Goal: Task Accomplishment & Management: Manage account settings

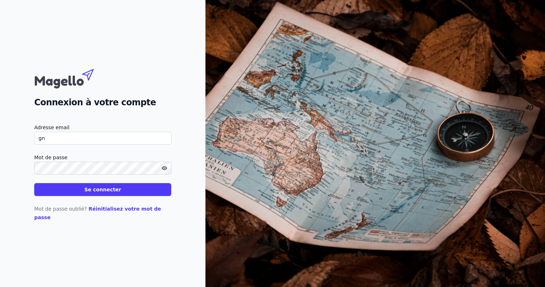
type input "g"
click at [96, 193] on button "Se connecter" at bounding box center [102, 189] width 137 height 13
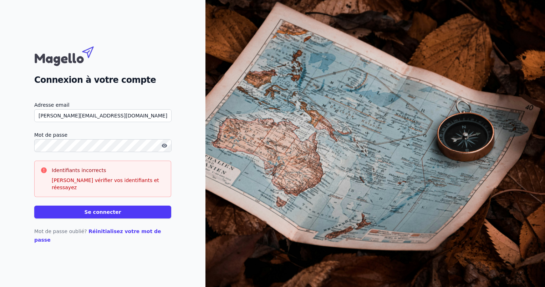
drag, startPoint x: 93, startPoint y: 121, endPoint x: 21, endPoint y: 128, distance: 72.1
click at [21, 128] on div "Connexion à votre compte Adresse email [PERSON_NAME][EMAIL_ADDRESS][DOMAIN_NAME…" at bounding box center [102, 143] width 205 height 287
type input "[EMAIL_ADDRESS][DOMAIN_NAME]"
click at [105, 214] on button "Se connecter" at bounding box center [102, 211] width 137 height 13
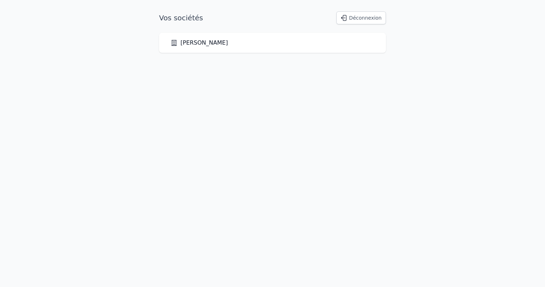
click at [260, 46] on div "[PERSON_NAME]" at bounding box center [273, 43] width 204 height 9
click at [188, 44] on link "[PERSON_NAME]" at bounding box center [199, 43] width 57 height 9
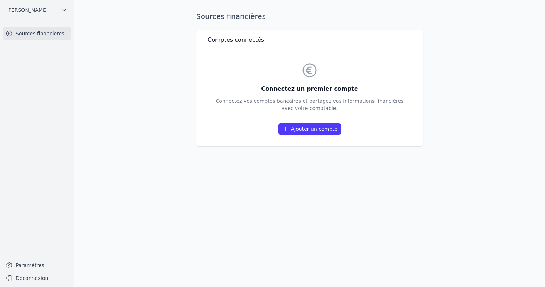
click at [311, 127] on link "Ajouter un compte" at bounding box center [309, 128] width 63 height 11
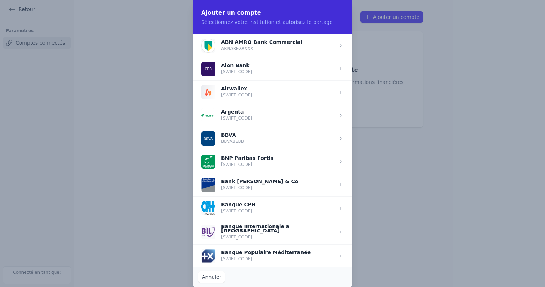
click at [253, 170] on span "button" at bounding box center [273, 161] width 160 height 23
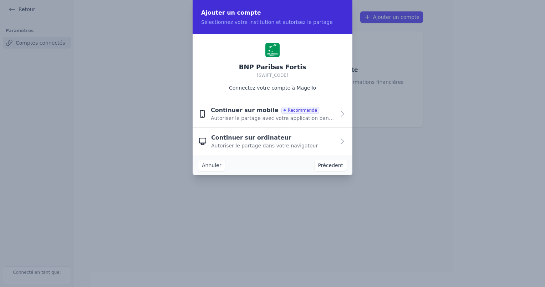
click at [243, 115] on span "Autoriser le partage avec votre application bancaire" at bounding box center [273, 118] width 124 height 7
